Goal: Information Seeking & Learning: Learn about a topic

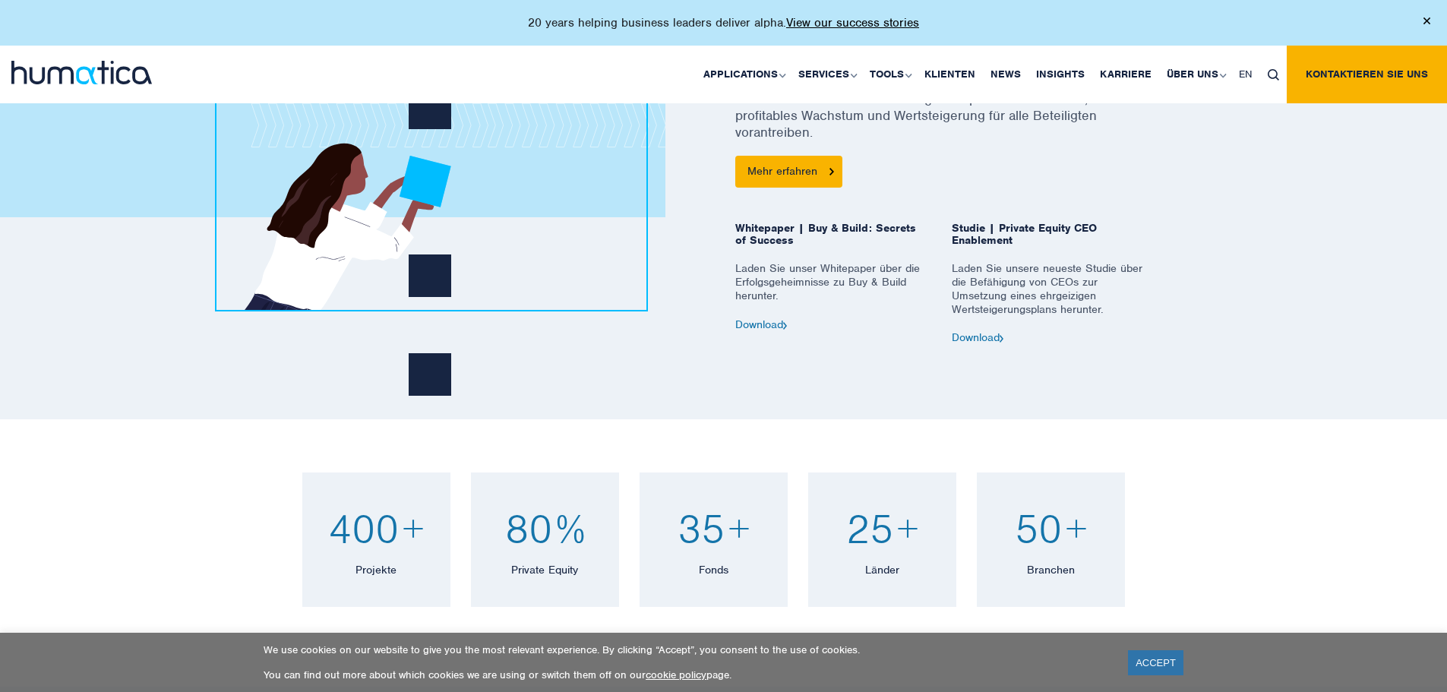
scroll to position [957, 0]
click at [1113, 83] on link "Karriere" at bounding box center [1126, 75] width 67 height 58
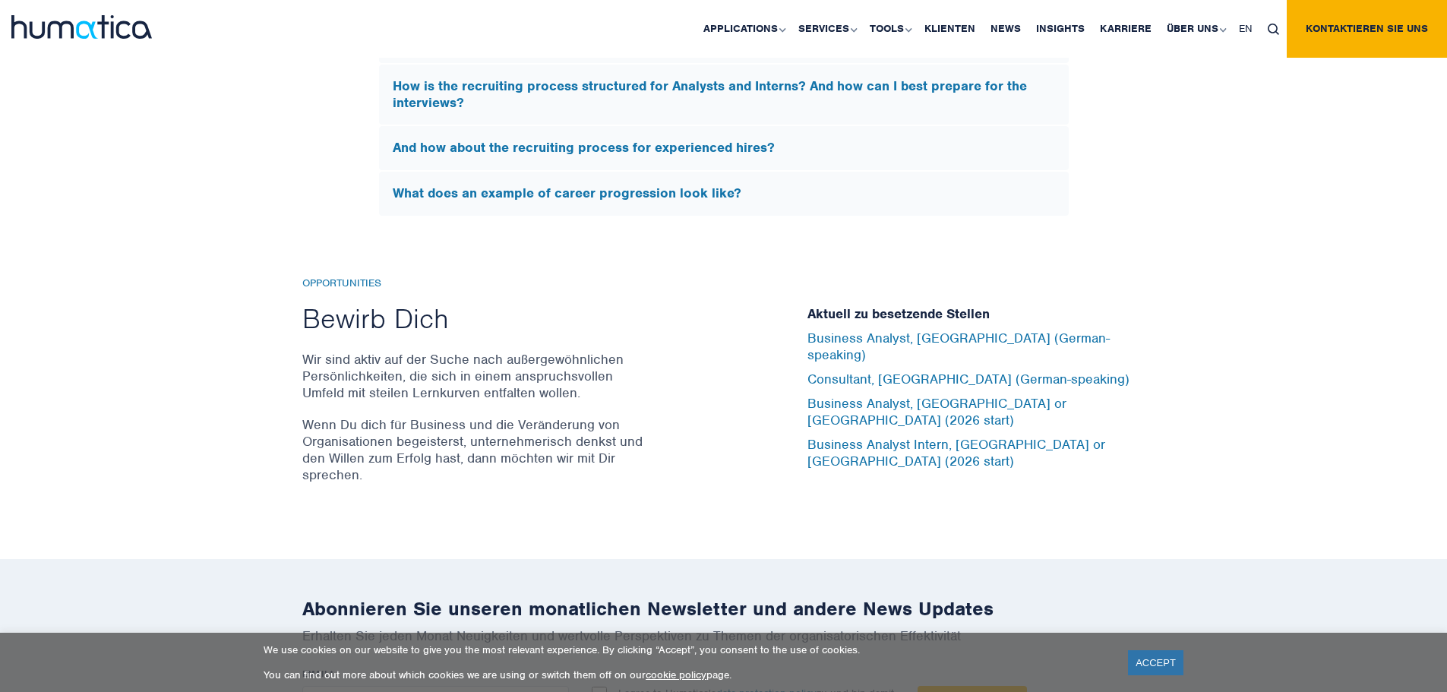
scroll to position [4885, 0]
click at [840, 387] on link "Consultant, [GEOGRAPHIC_DATA] (German-speaking)" at bounding box center [969, 378] width 322 height 17
click at [919, 357] on link "Business Analyst, [GEOGRAPHIC_DATA] (German-speaking)" at bounding box center [959, 345] width 302 height 33
